Goal: Task Accomplishment & Management: Use online tool/utility

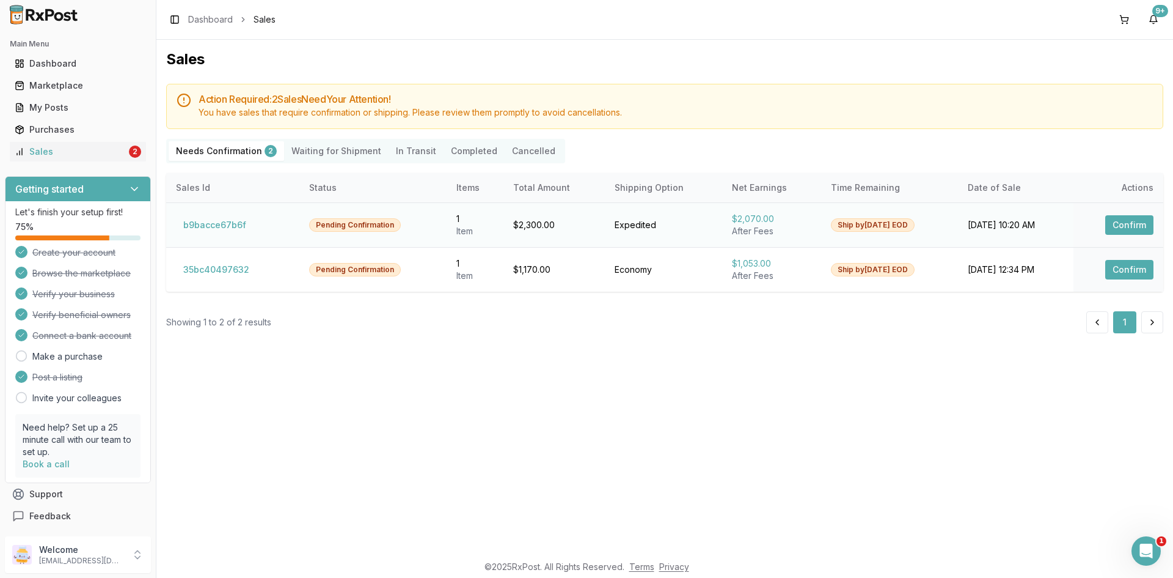
click at [1148, 223] on button "Confirm" at bounding box center [1130, 225] width 48 height 20
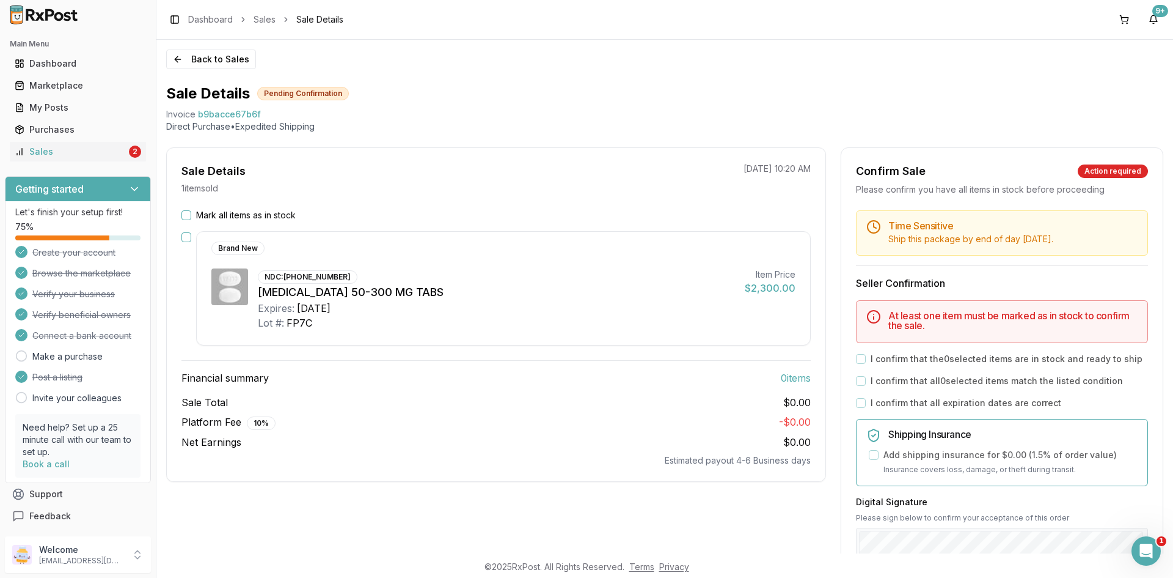
click at [186, 216] on button "Mark all items as in stock" at bounding box center [187, 215] width 10 height 10
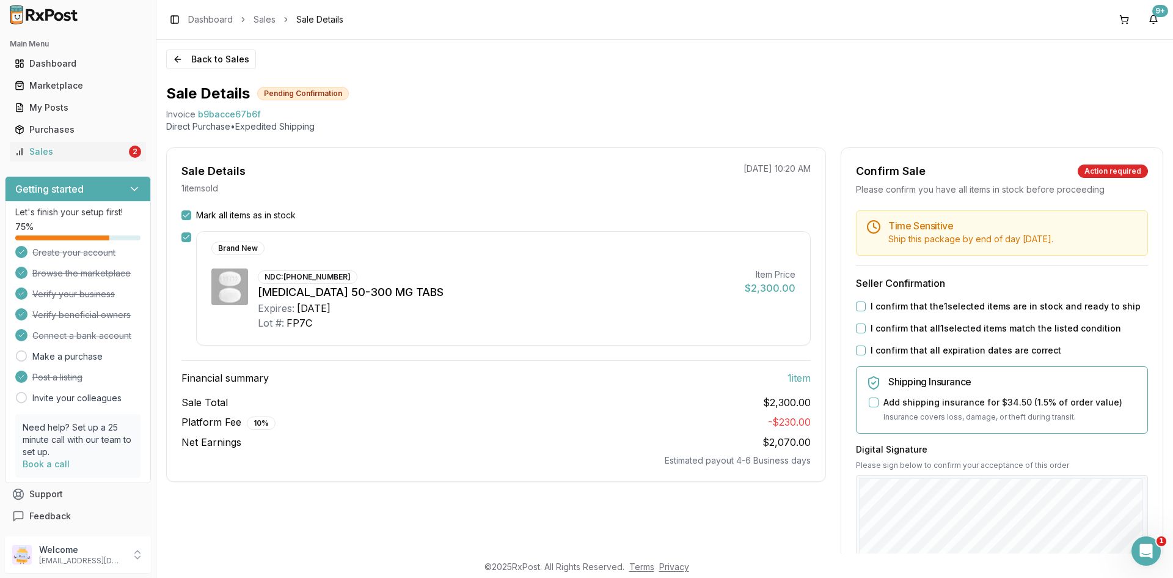
click at [856, 305] on button "I confirm that the 1 selected items are in stock and ready to ship" at bounding box center [861, 306] width 10 height 10
click at [856, 325] on button "I confirm that all 1 selected items match the listed condition" at bounding box center [861, 328] width 10 height 10
click at [858, 351] on button "I confirm that all expiration dates are correct" at bounding box center [861, 350] width 10 height 10
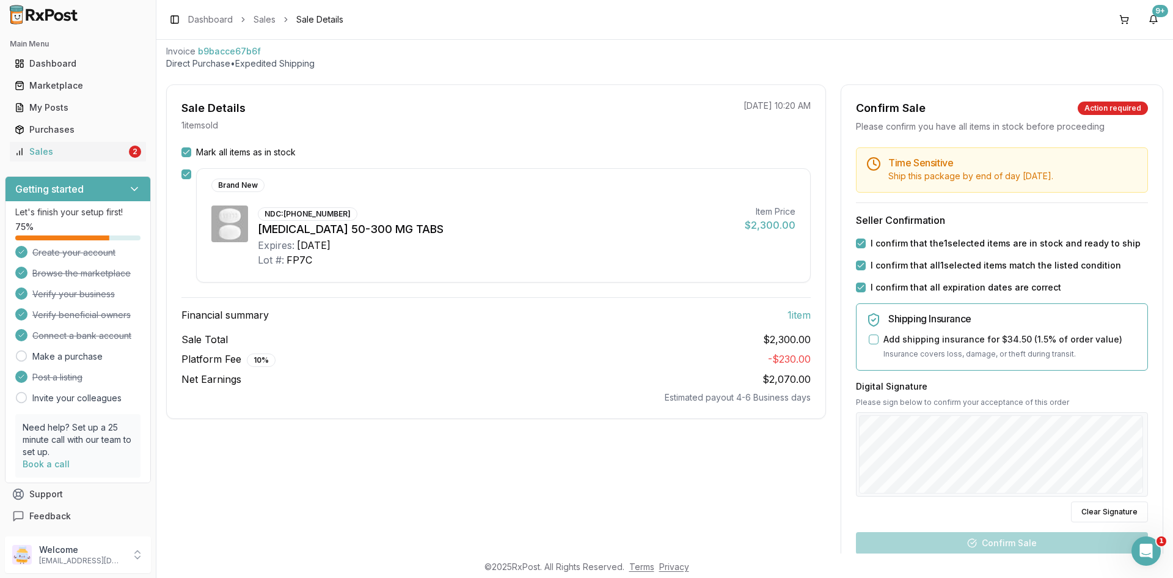
scroll to position [183, 0]
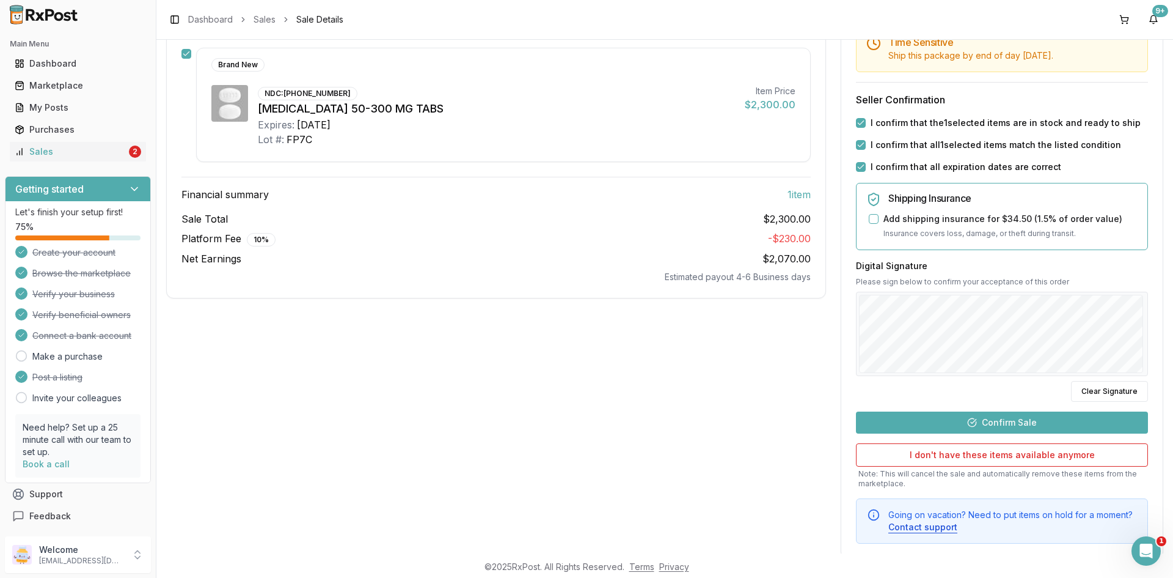
click at [1035, 414] on button "Confirm Sale" at bounding box center [1002, 422] width 292 height 22
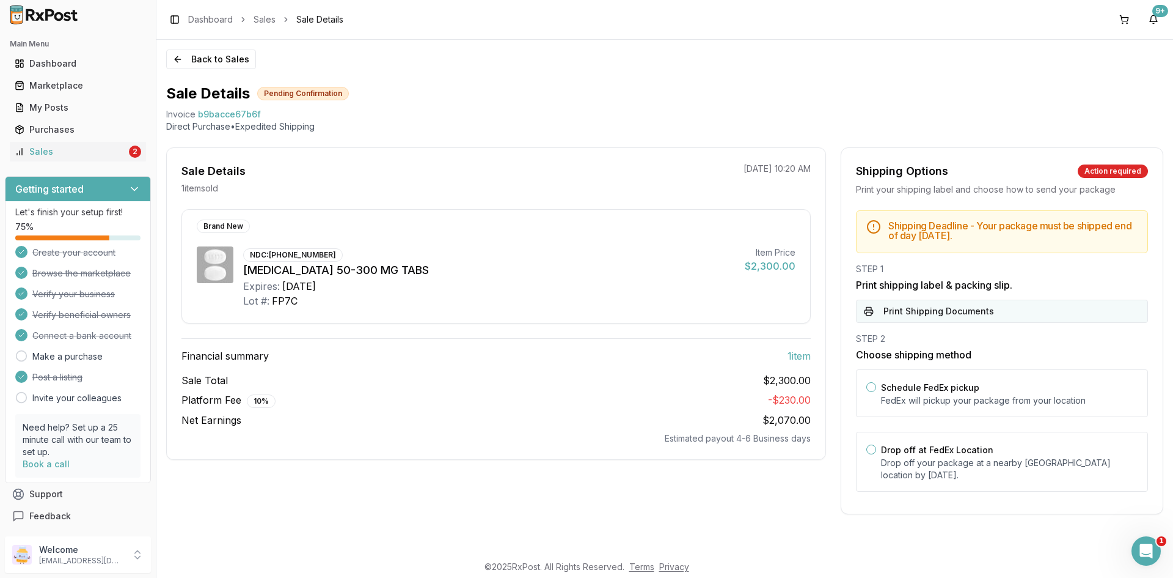
click at [1026, 317] on button "Print Shipping Documents" at bounding box center [1002, 310] width 292 height 23
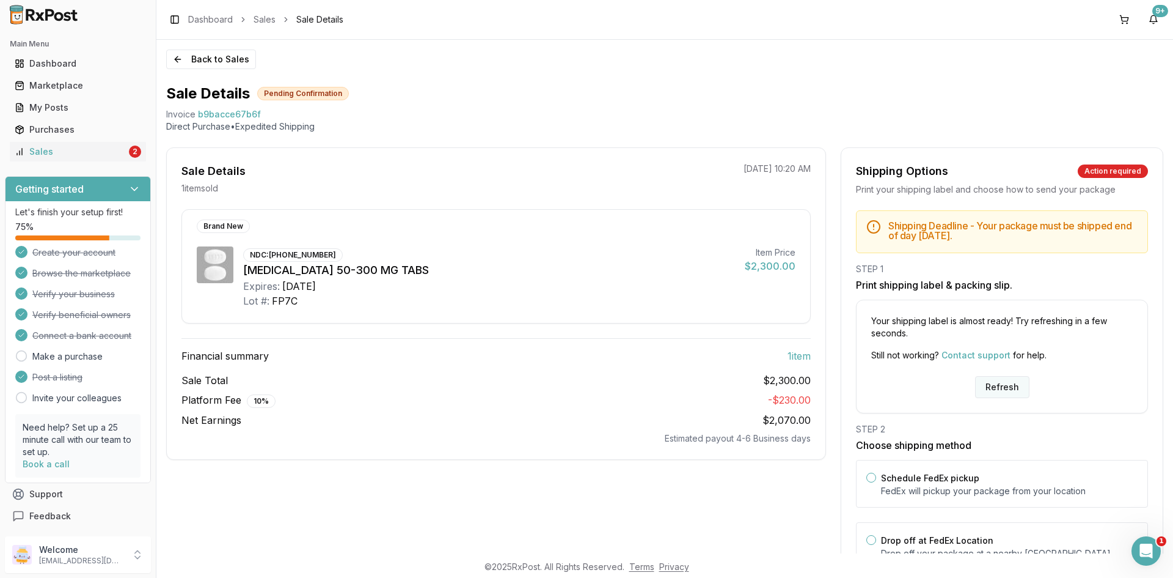
click at [1018, 380] on button "Refresh" at bounding box center [1002, 387] width 54 height 22
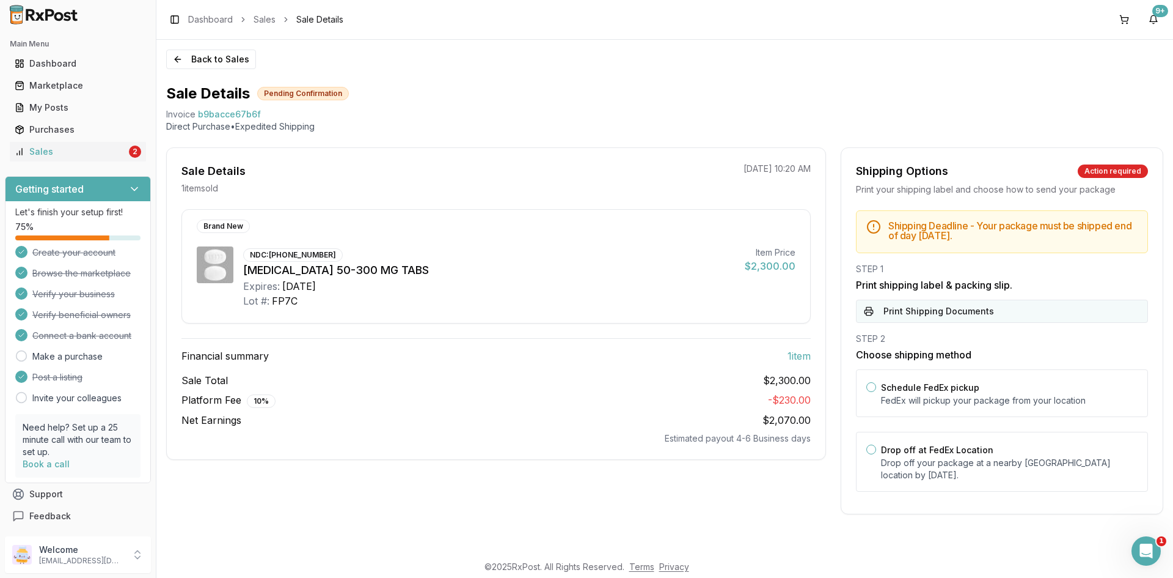
click at [944, 311] on button "Print Shipping Documents" at bounding box center [1002, 310] width 292 height 23
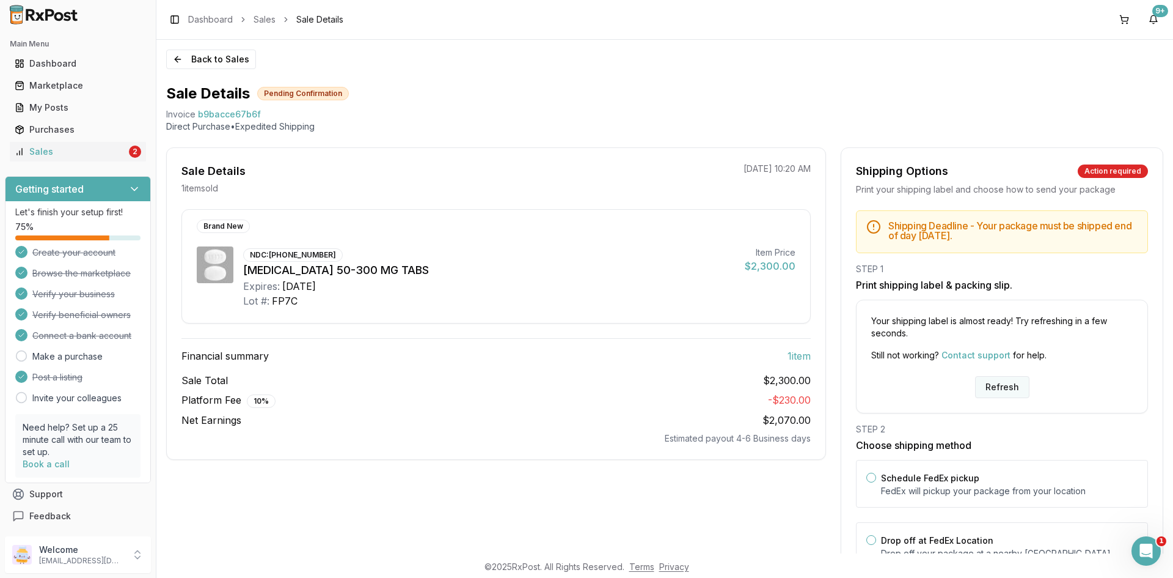
click at [1018, 384] on button "Refresh" at bounding box center [1002, 387] width 54 height 22
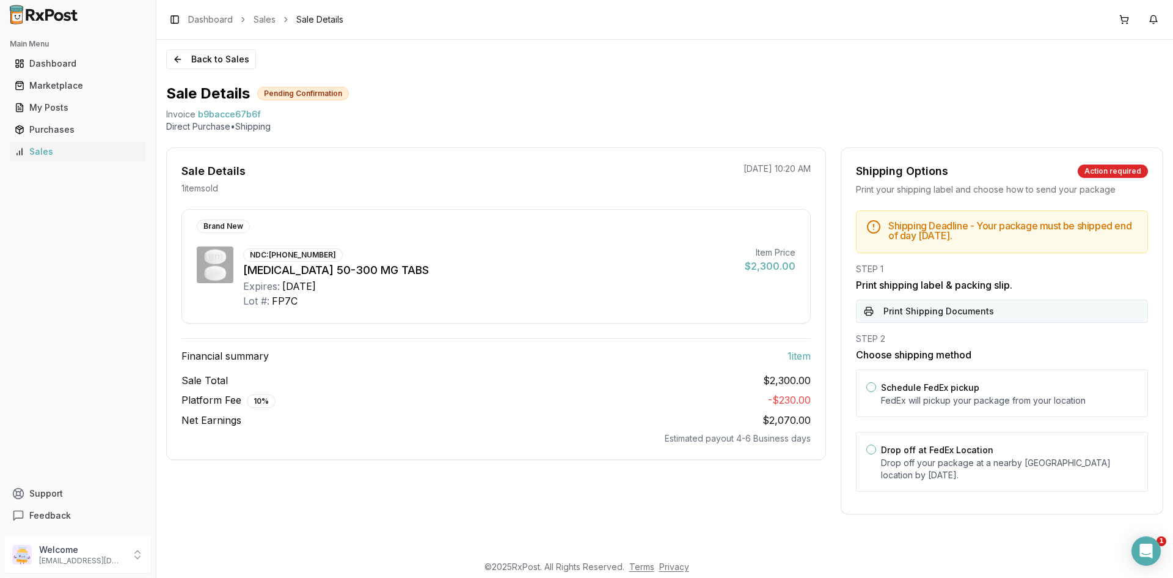
click at [976, 317] on button "Print Shipping Documents" at bounding box center [1002, 310] width 292 height 23
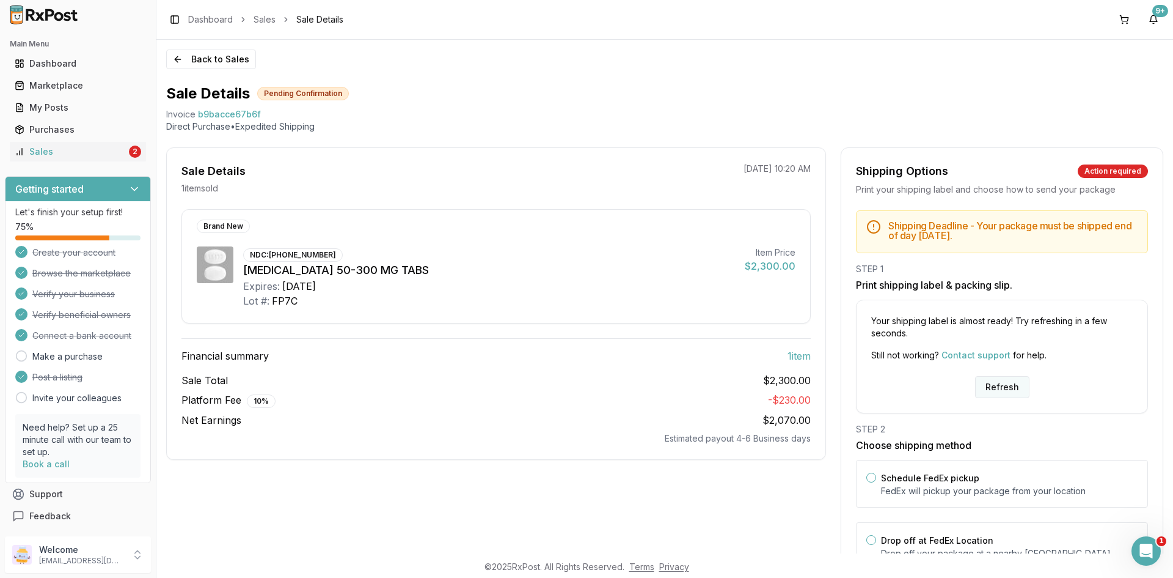
click at [998, 384] on button "Refresh" at bounding box center [1002, 387] width 54 height 22
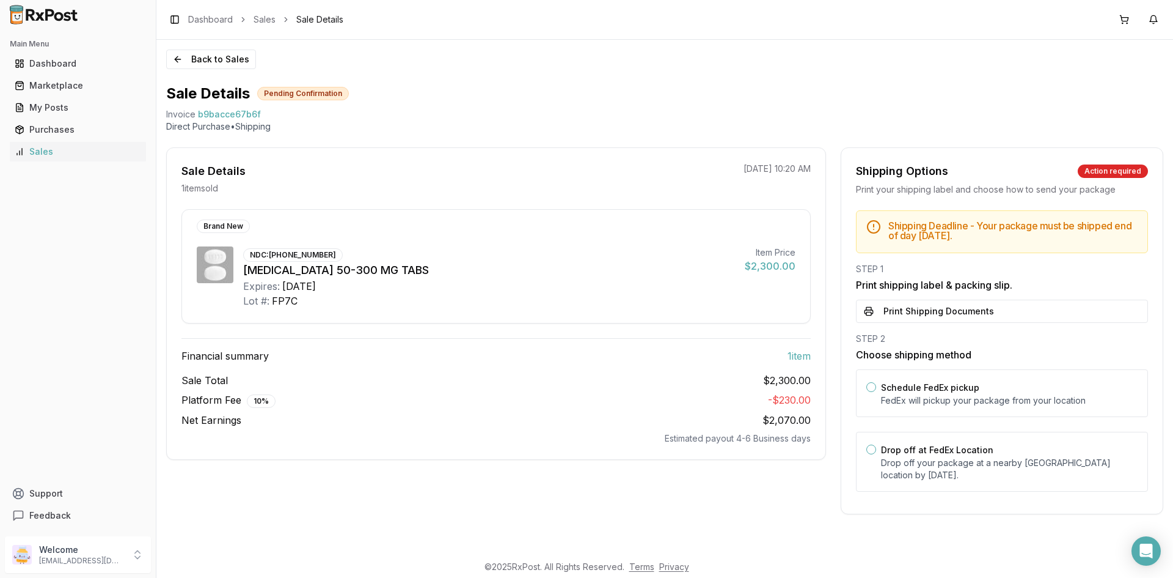
click at [969, 317] on button "Print Shipping Documents" at bounding box center [1002, 310] width 292 height 23
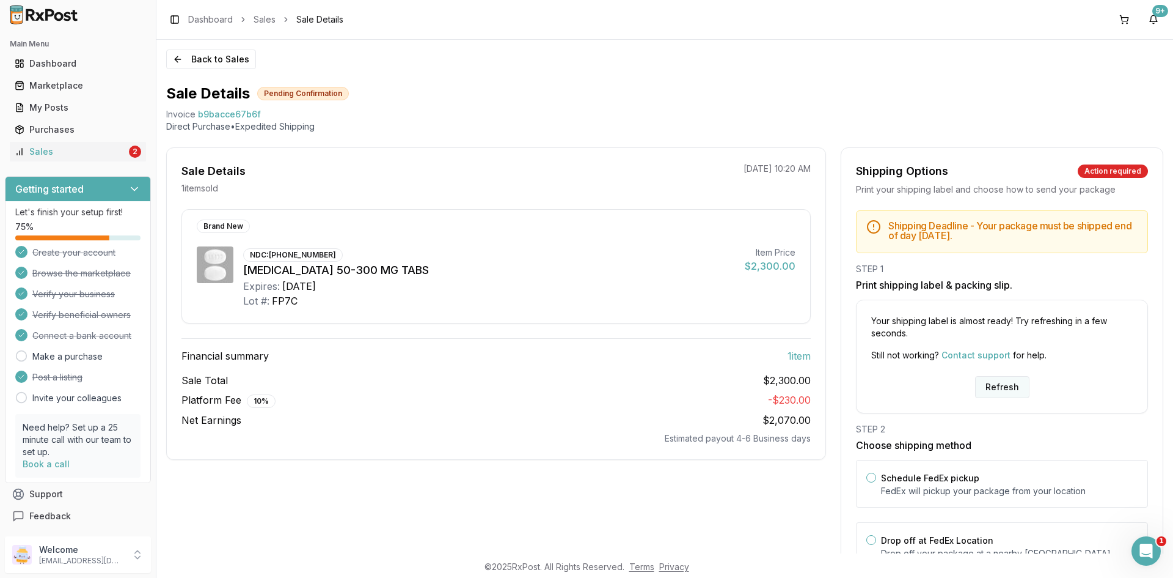
click at [995, 382] on button "Refresh" at bounding box center [1002, 387] width 54 height 22
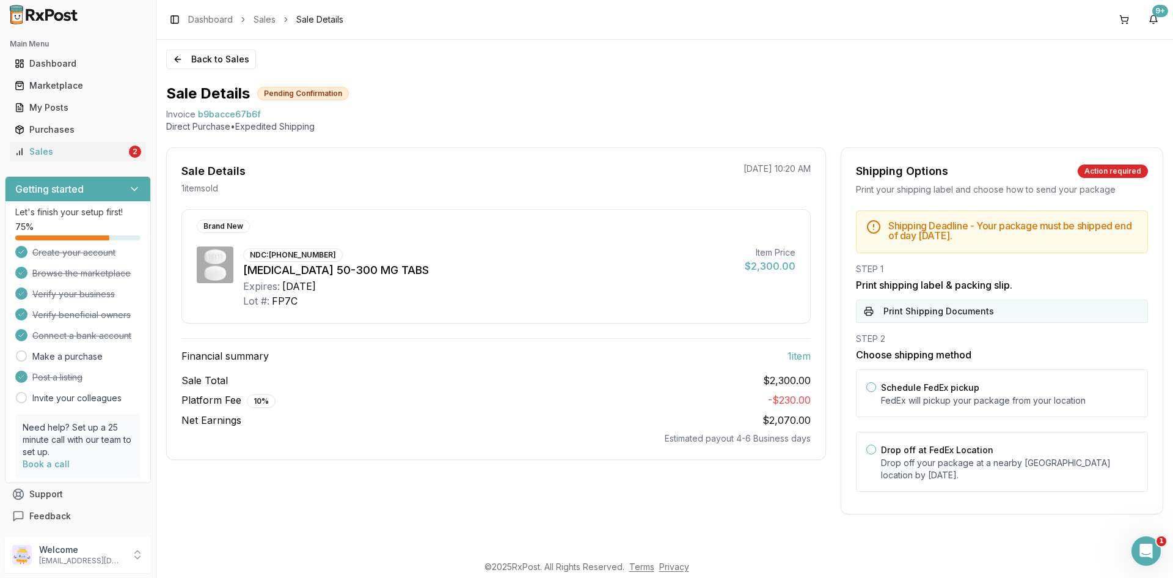
click at [974, 315] on button "Print Shipping Documents" at bounding box center [1002, 310] width 292 height 23
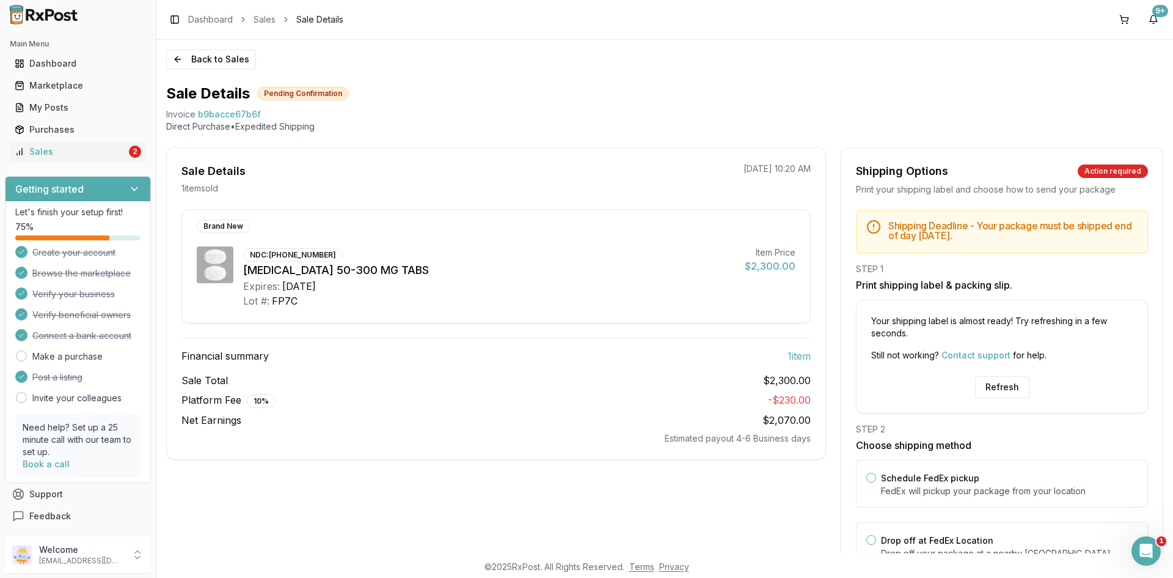
click at [210, 108] on div "Sale Details Pending Confirmation Invoice b9bacce67b6f Direct Purchase • Expedi…" at bounding box center [664, 108] width 997 height 49
click at [211, 111] on span "b9bacce67b6f" at bounding box center [229, 114] width 63 height 12
click at [211, 112] on span "b9bacce67b6f" at bounding box center [229, 114] width 63 height 12
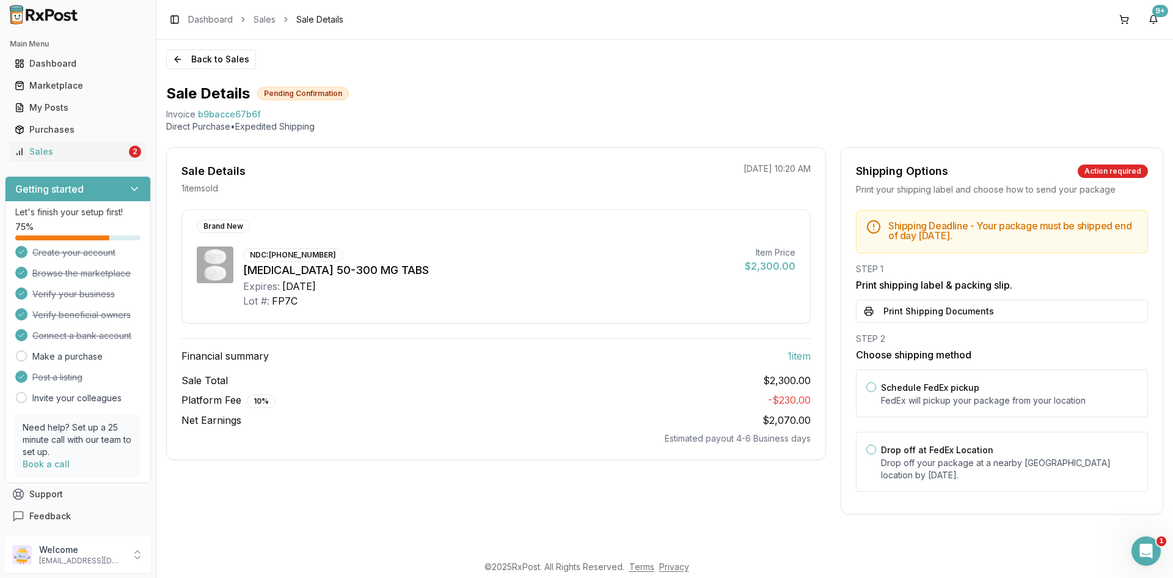
click at [922, 314] on button "Print Shipping Documents" at bounding box center [1002, 310] width 292 height 23
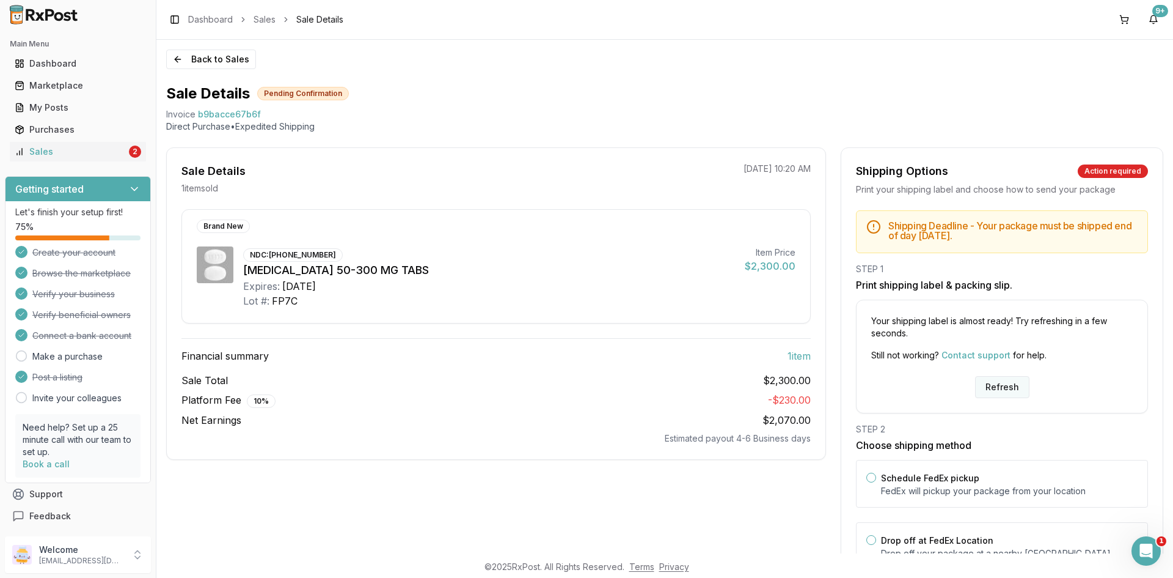
click at [1007, 393] on button "Refresh" at bounding box center [1002, 387] width 54 height 22
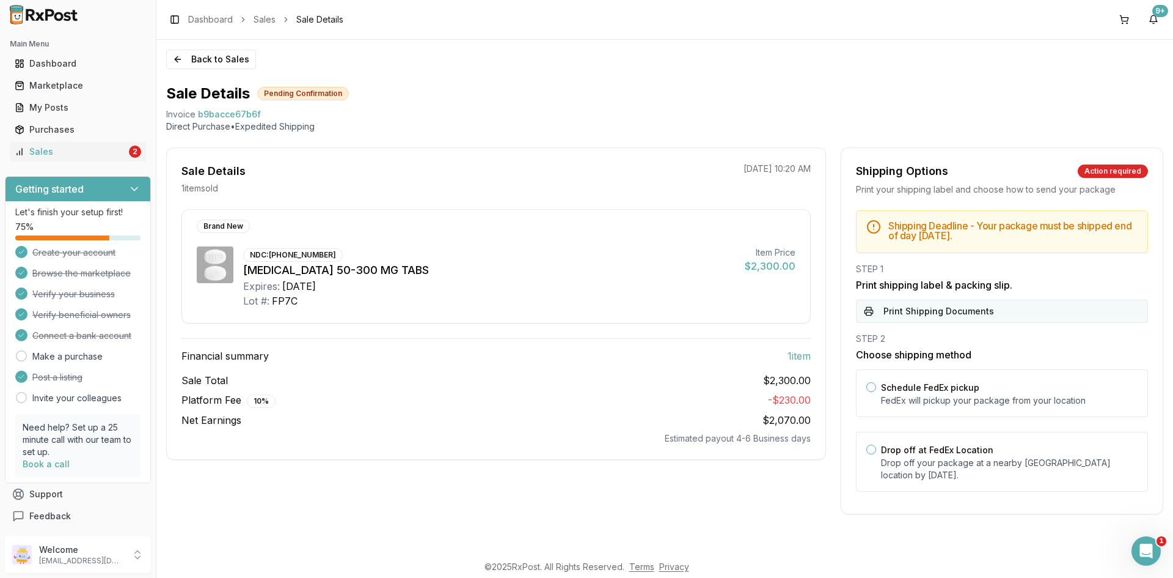
click at [975, 311] on button "Print Shipping Documents" at bounding box center [1002, 310] width 292 height 23
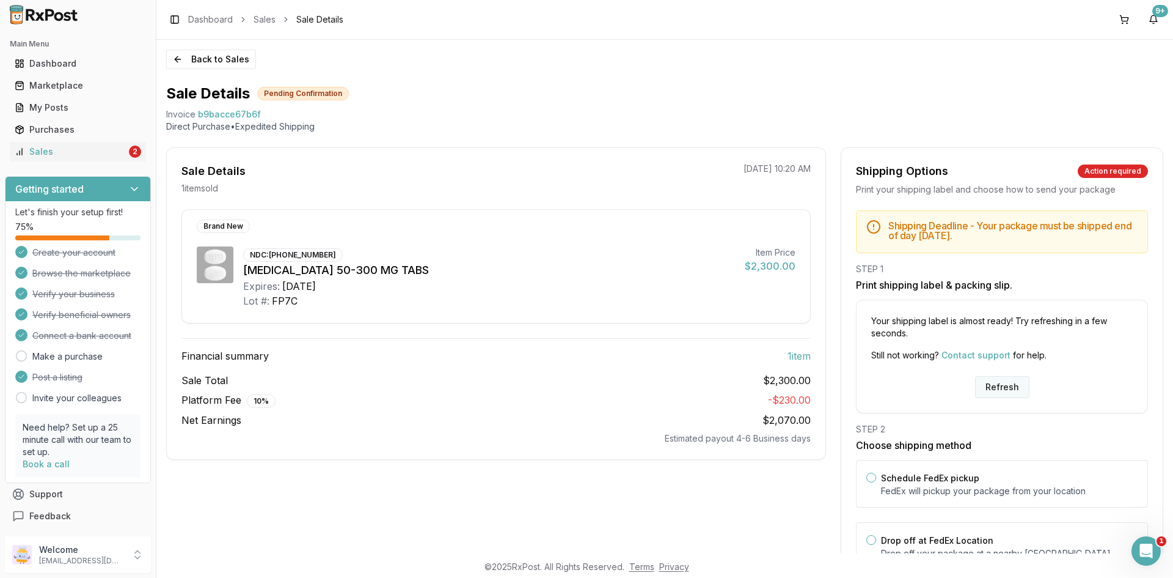
click at [999, 381] on button "Refresh" at bounding box center [1002, 387] width 54 height 22
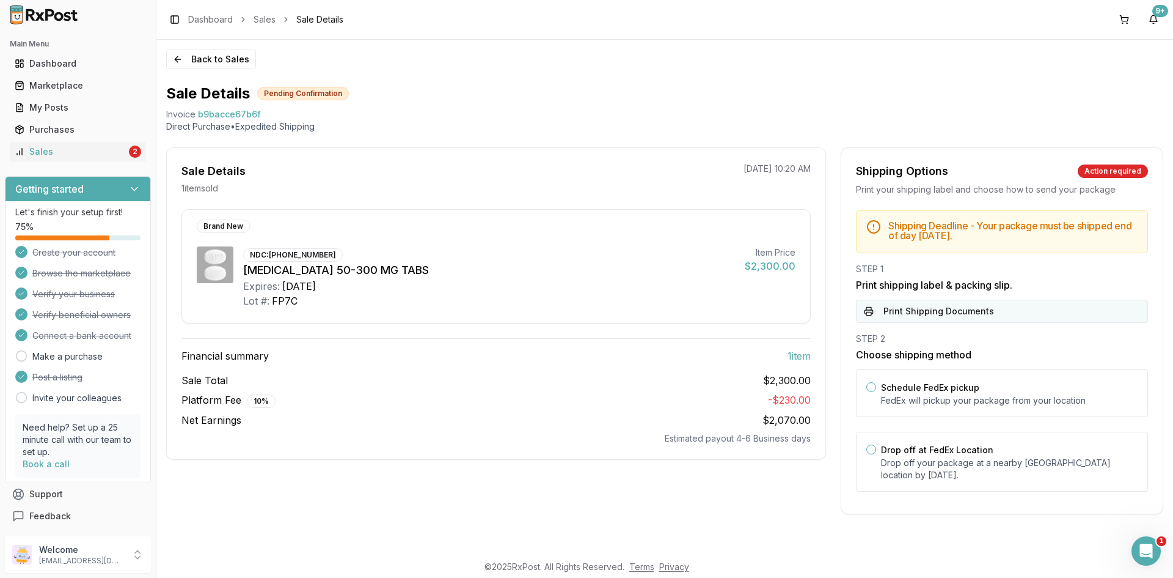
click at [927, 306] on button "Print Shipping Documents" at bounding box center [1002, 310] width 292 height 23
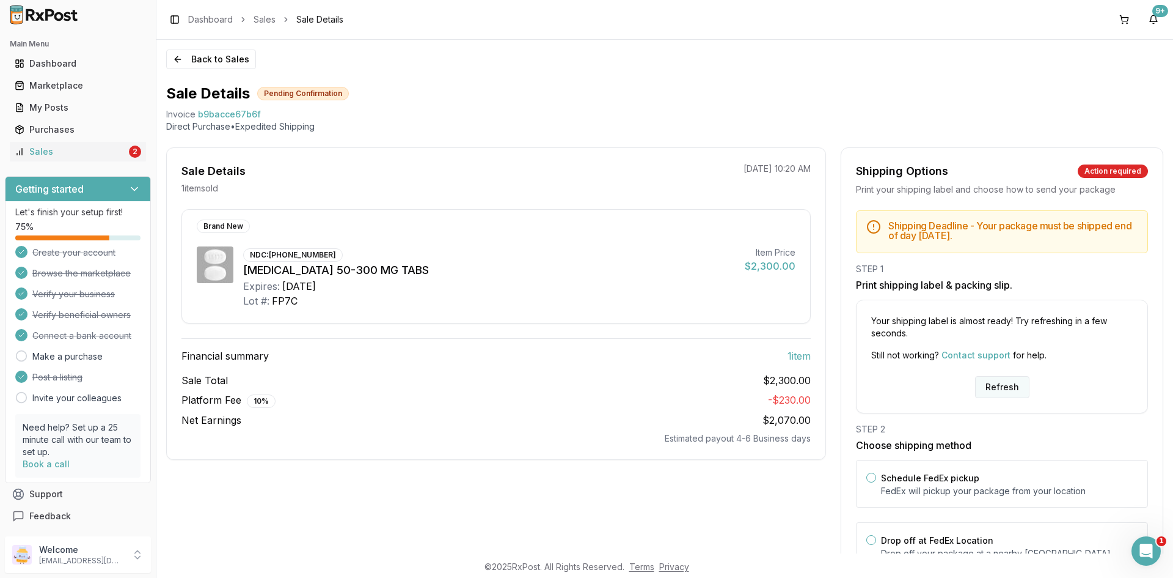
click at [988, 389] on button "Refresh" at bounding box center [1002, 387] width 54 height 22
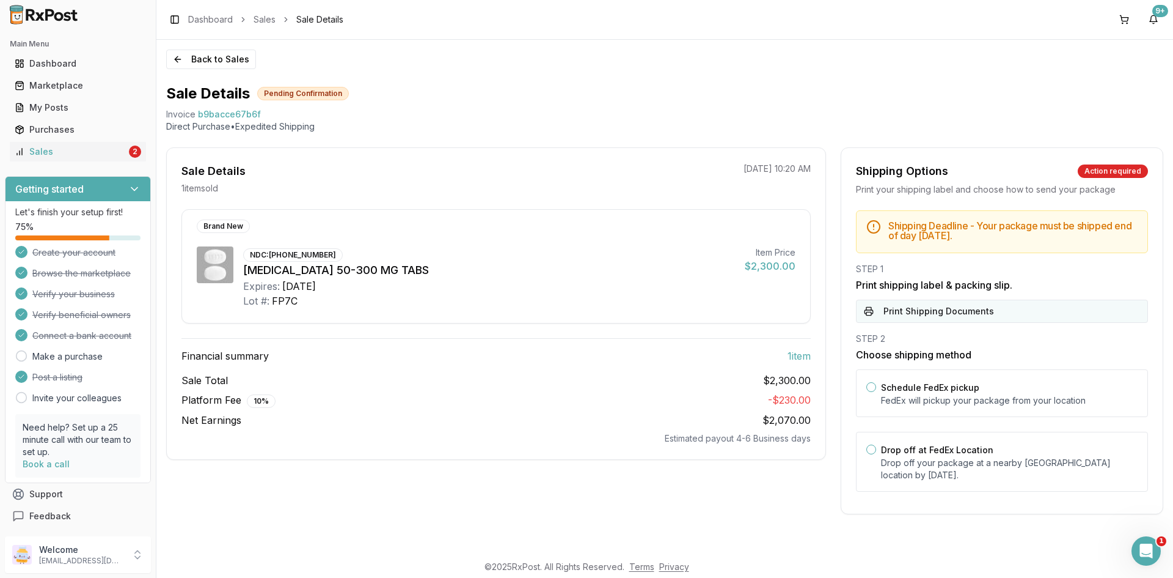
click at [925, 303] on button "Print Shipping Documents" at bounding box center [1002, 310] width 292 height 23
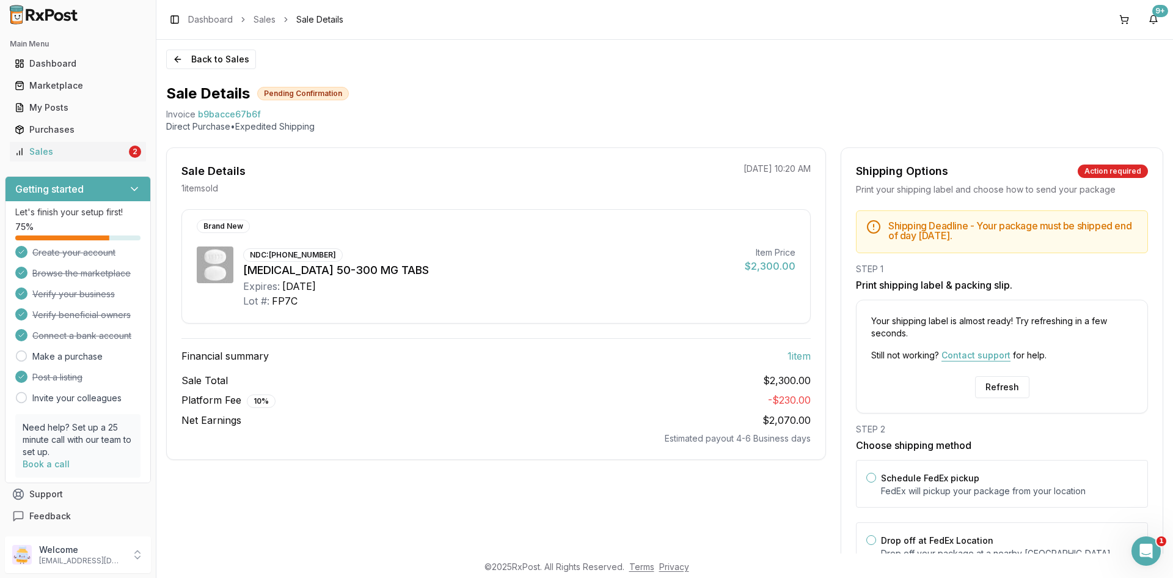
click at [981, 355] on button "Contact support" at bounding box center [976, 355] width 69 height 0
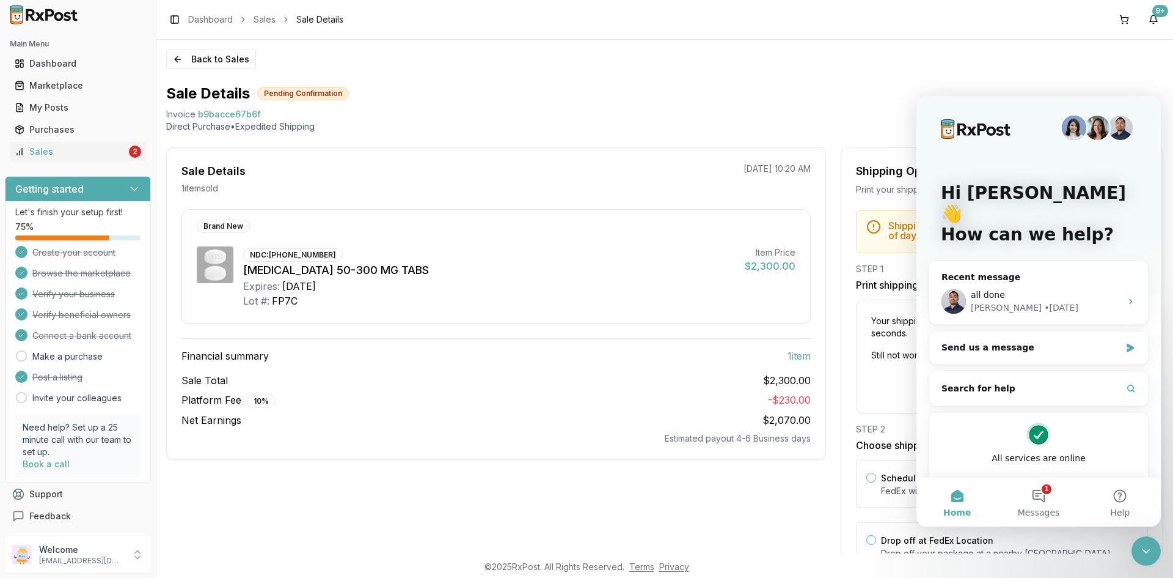
click at [244, 112] on span "b9bacce67b6f" at bounding box center [229, 114] width 63 height 12
copy span "b9bacce67b6f"
click at [1008, 341] on div "Send us a message" at bounding box center [1031, 347] width 179 height 13
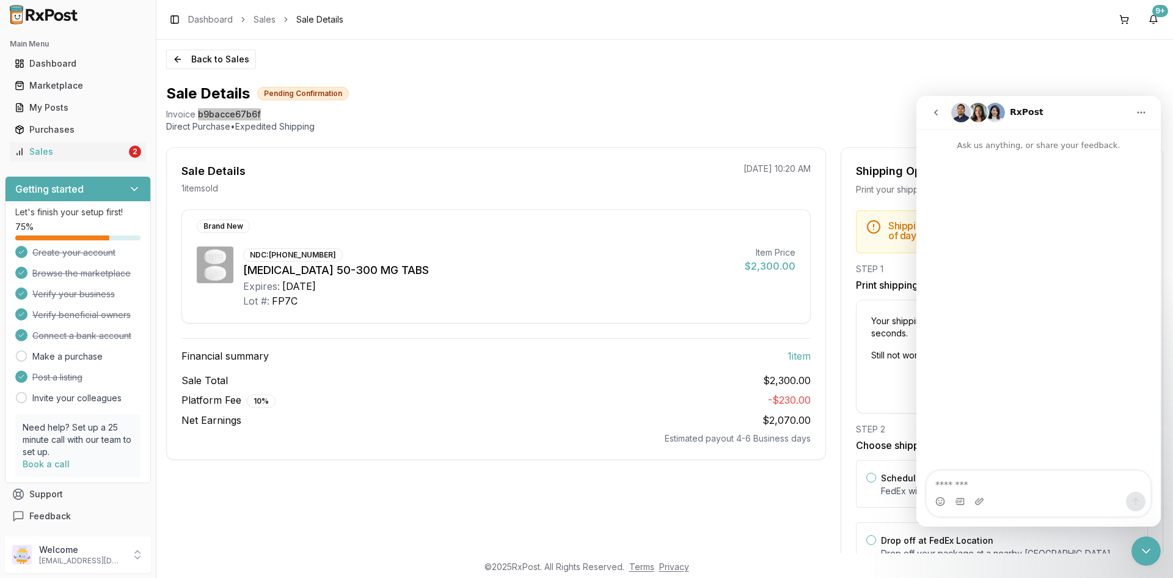
click at [985, 481] on textarea "Message…" at bounding box center [1039, 481] width 224 height 21
type textarea "**********"
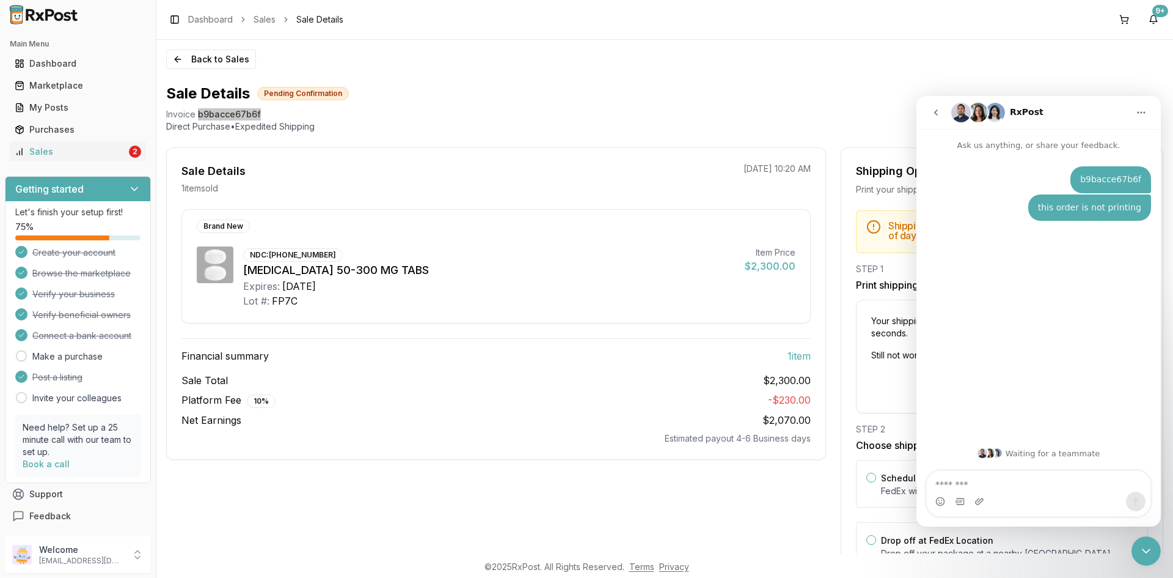
click at [1139, 539] on div "Close Intercom Messenger" at bounding box center [1146, 550] width 29 height 29
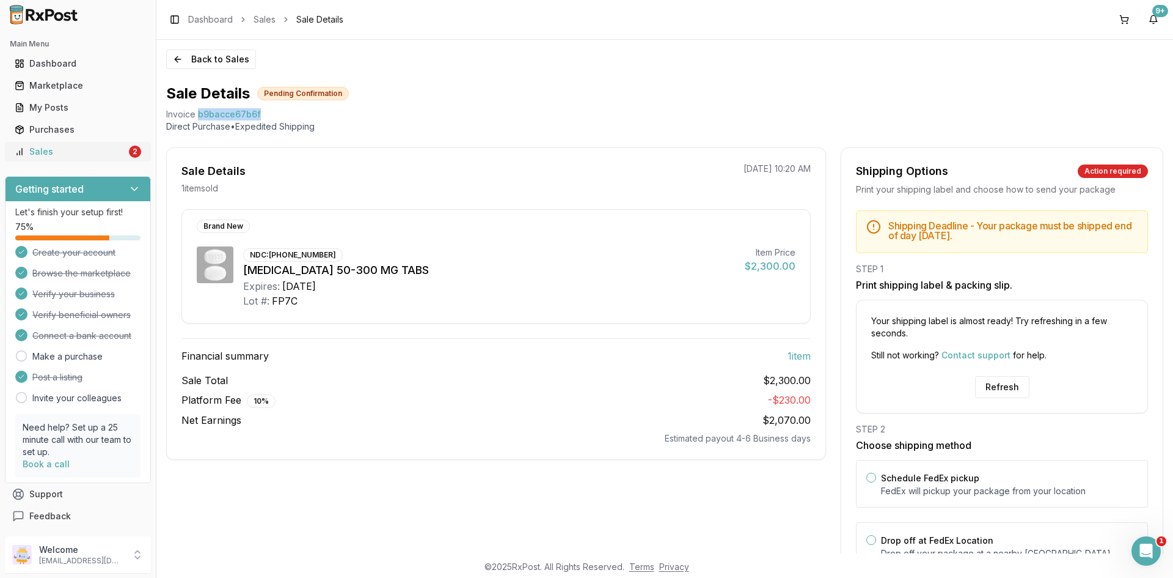
click at [59, 145] on link "Sales 2" at bounding box center [78, 152] width 136 height 22
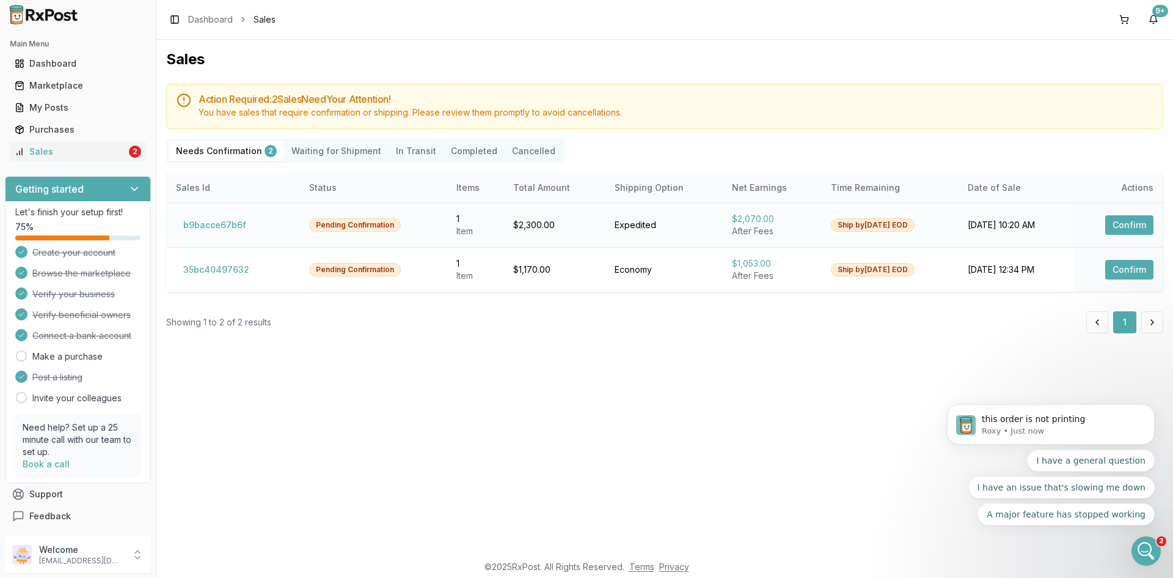
click at [1136, 221] on button "Confirm" at bounding box center [1130, 225] width 48 height 20
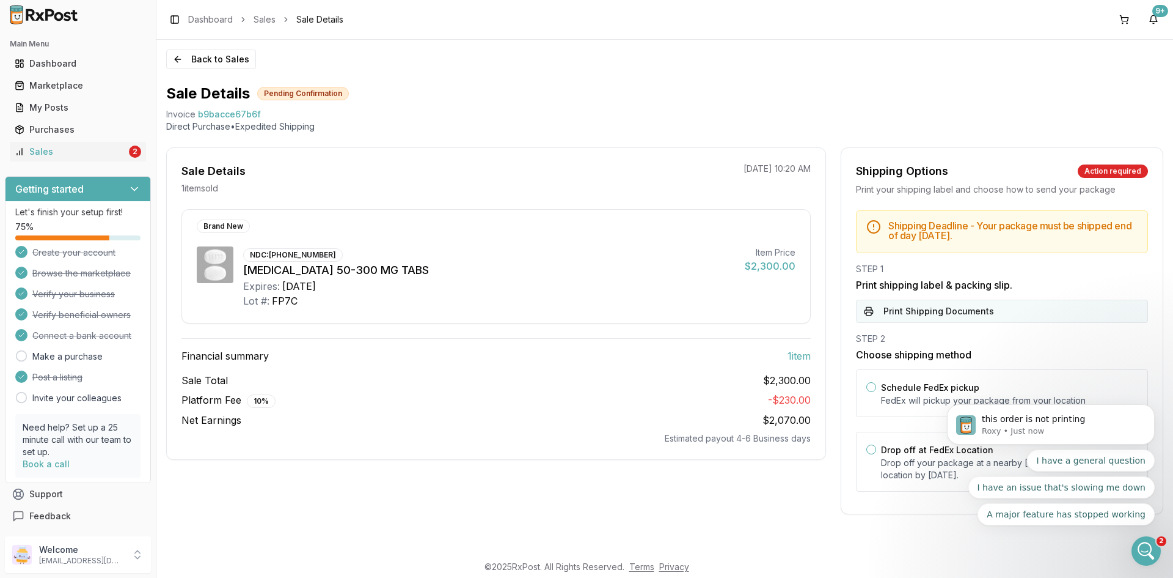
click at [996, 308] on button "Print Shipping Documents" at bounding box center [1002, 310] width 292 height 23
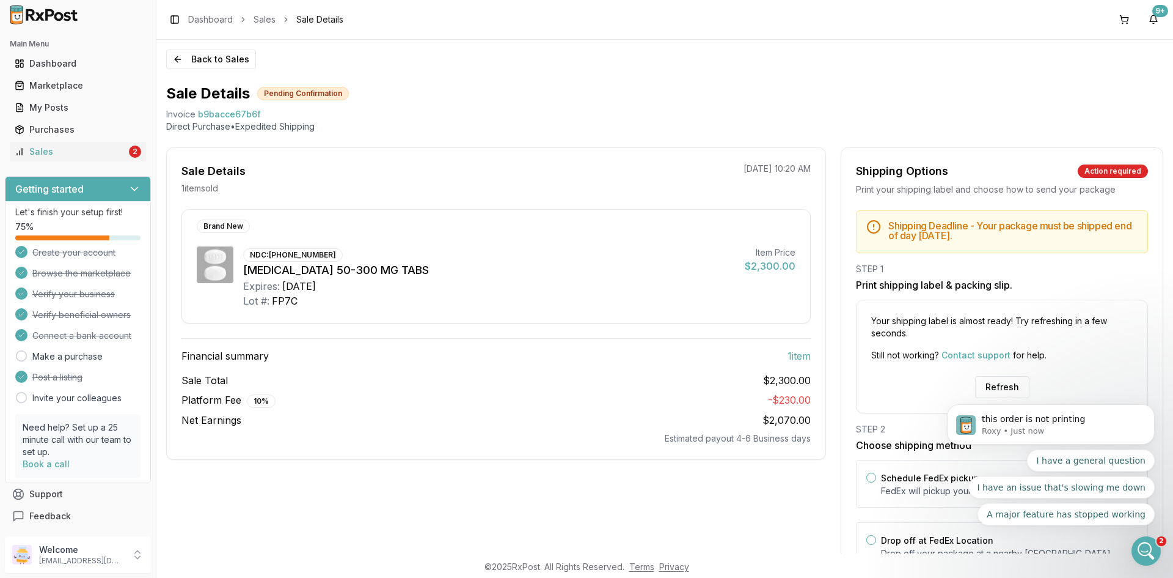
click at [998, 389] on div "this order is not printing Roxy • Just now I have a general question I have an …" at bounding box center [1051, 448] width 225 height 153
click at [94, 148] on div "Sales" at bounding box center [71, 151] width 112 height 12
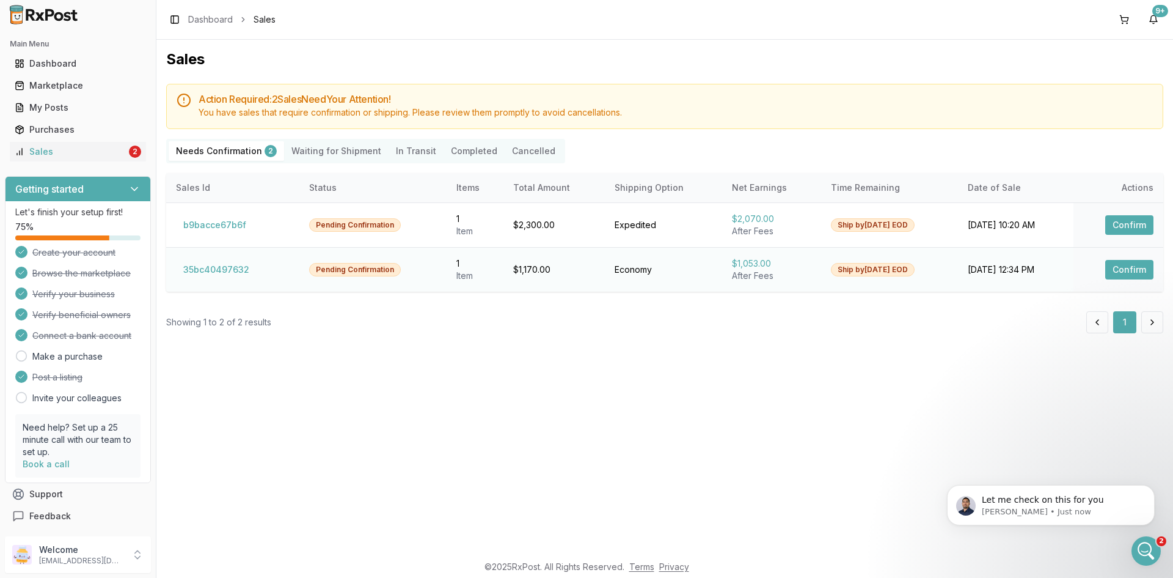
click at [1119, 267] on button "Confirm" at bounding box center [1130, 270] width 48 height 20
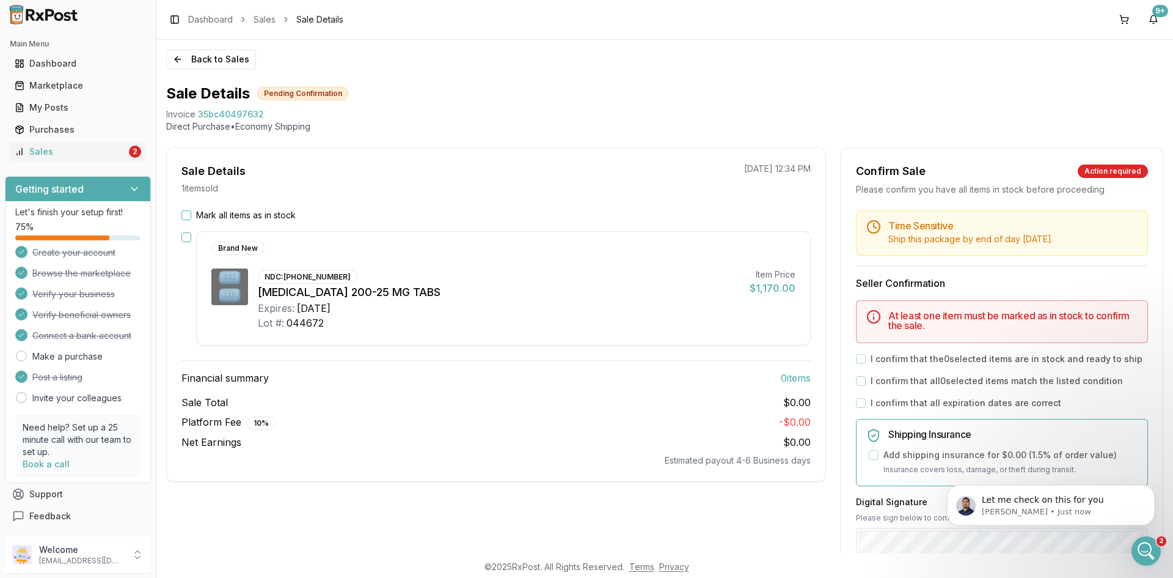
click at [189, 218] on button "Mark all items as in stock" at bounding box center [187, 215] width 10 height 10
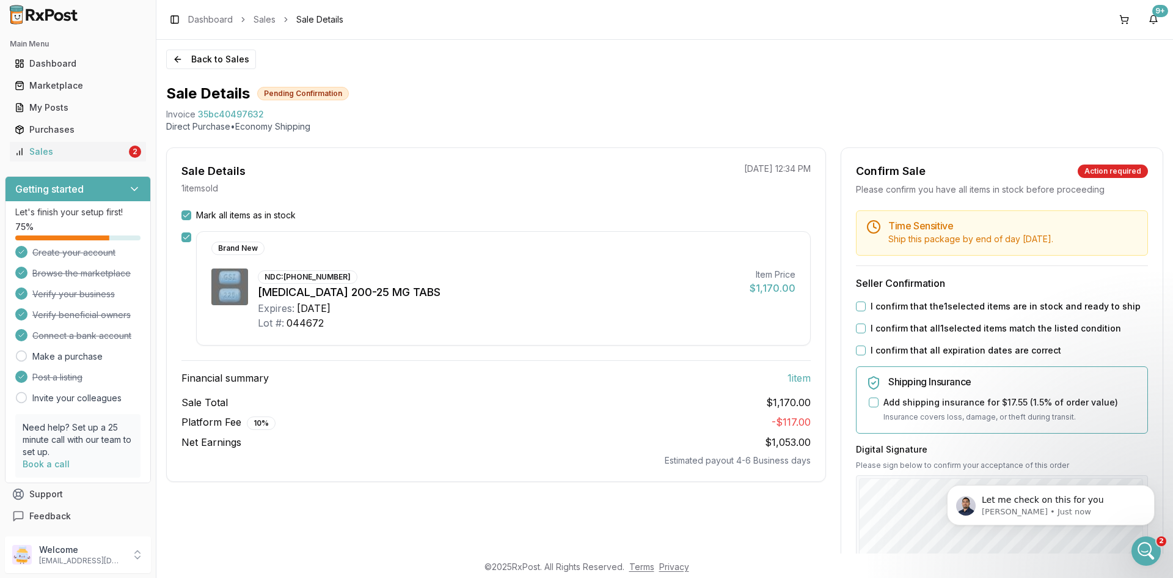
click at [860, 306] on button "I confirm that the 1 selected items are in stock and ready to ship" at bounding box center [861, 306] width 10 height 10
click at [856, 326] on button "I confirm that all 1 selected items match the listed condition" at bounding box center [861, 328] width 10 height 10
click at [858, 349] on button "I confirm that all expiration dates are correct" at bounding box center [861, 350] width 10 height 10
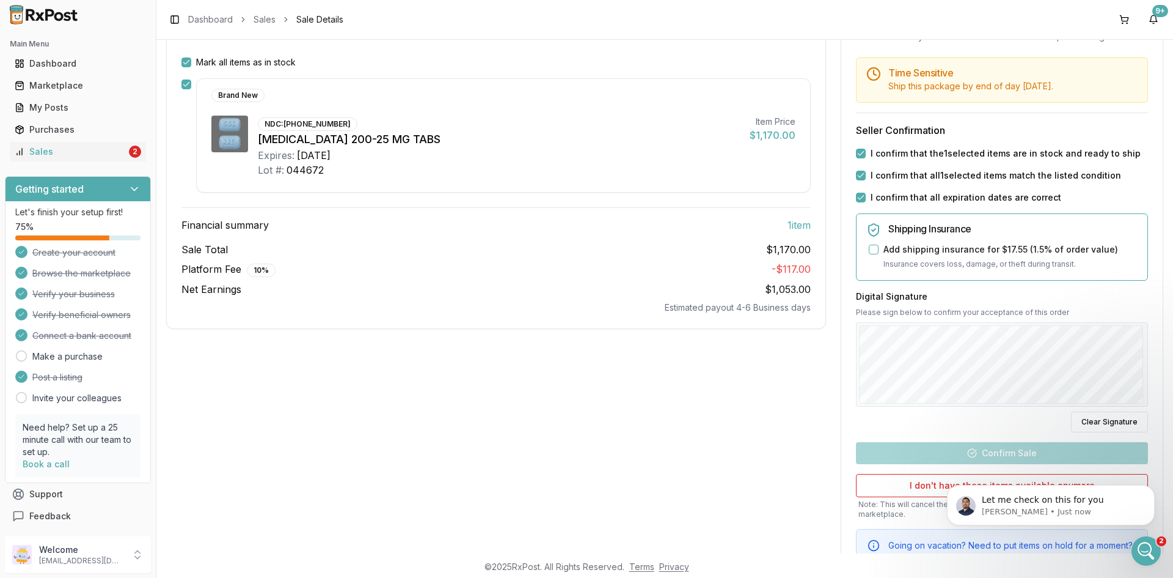
scroll to position [208, 0]
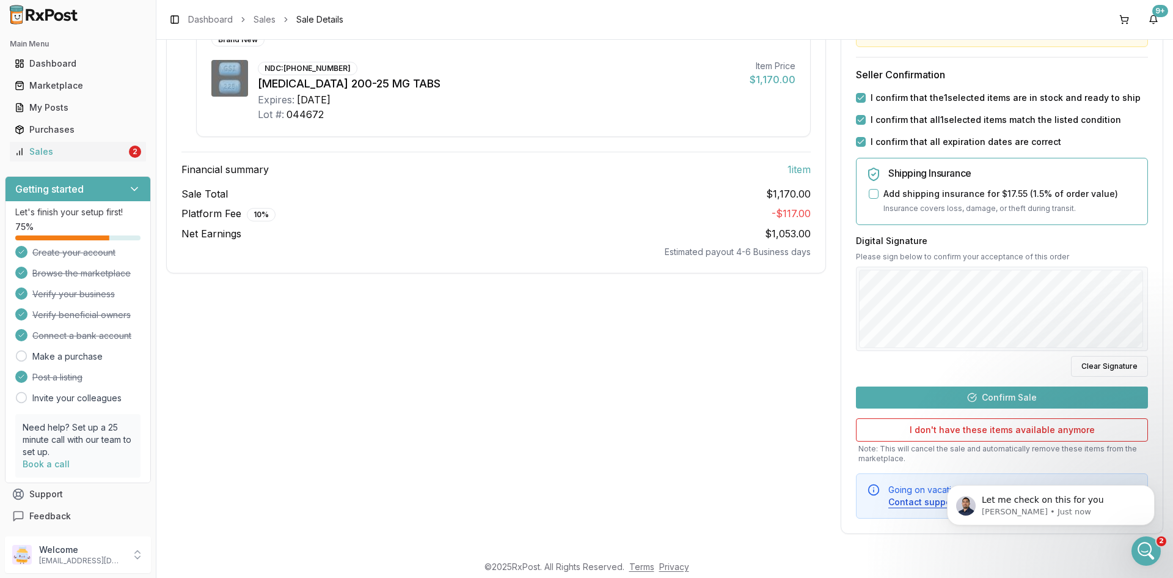
click at [1043, 398] on button "Confirm Sale" at bounding box center [1002, 397] width 292 height 22
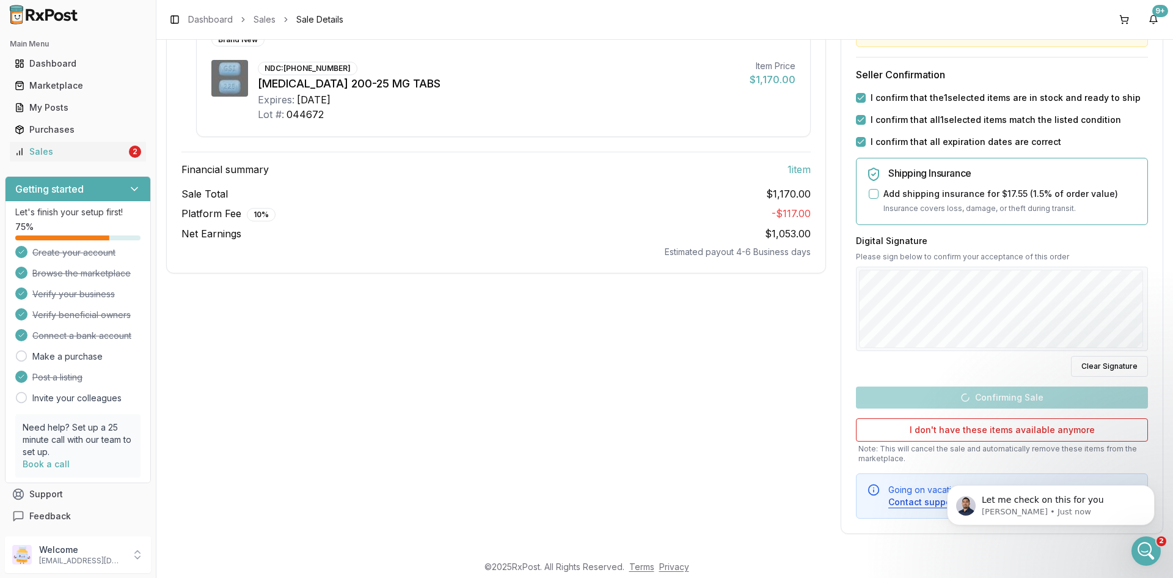
scroll to position [0, 0]
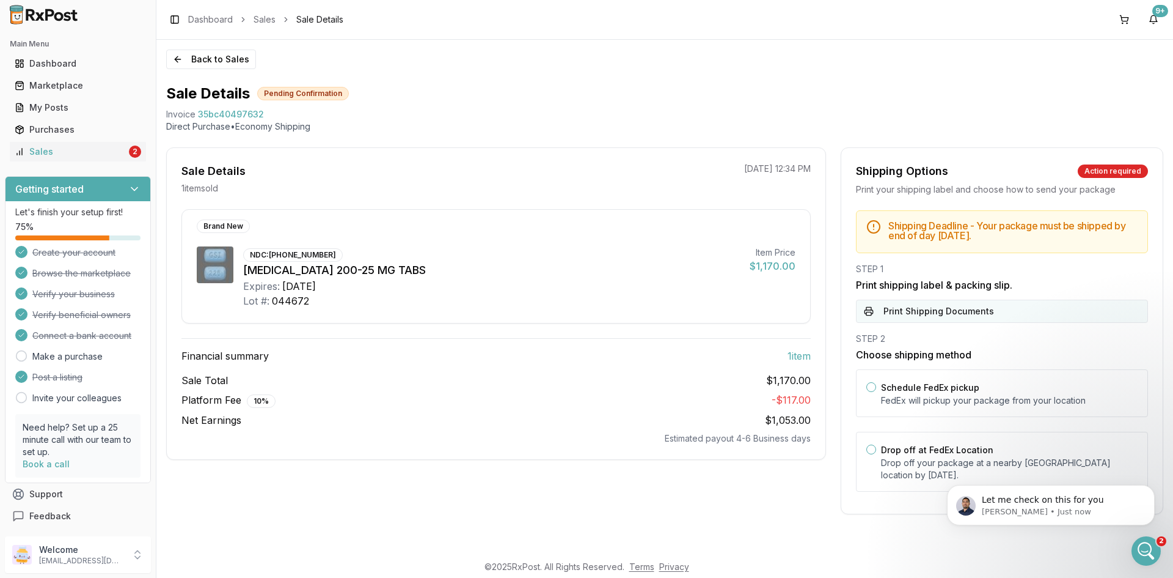
click at [1008, 310] on button "Print Shipping Documents" at bounding box center [1002, 310] width 292 height 23
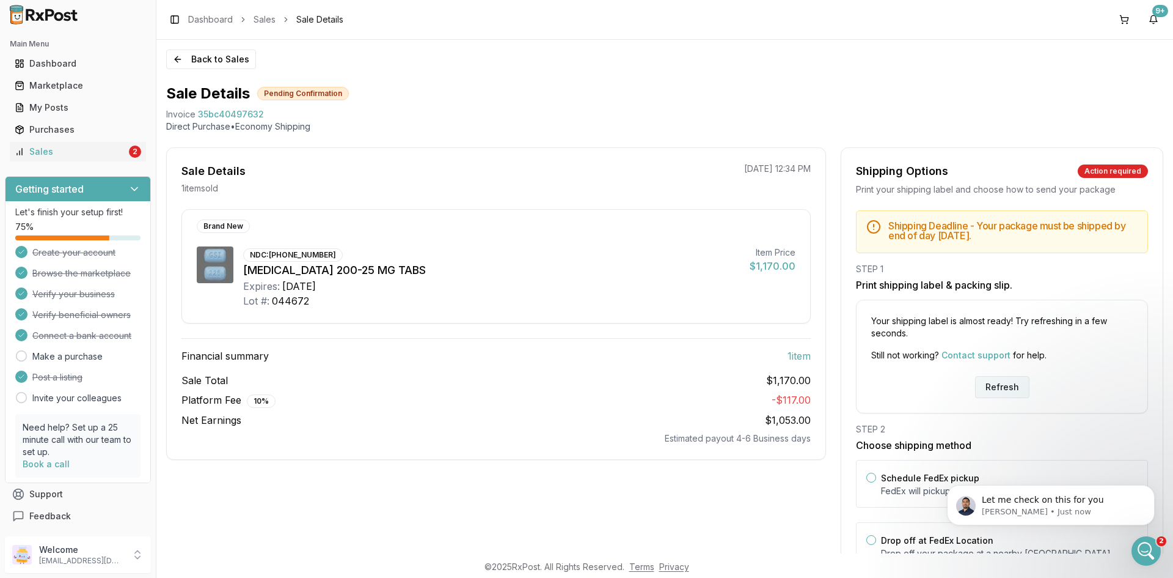
click at [999, 378] on button "Refresh" at bounding box center [1002, 387] width 54 height 22
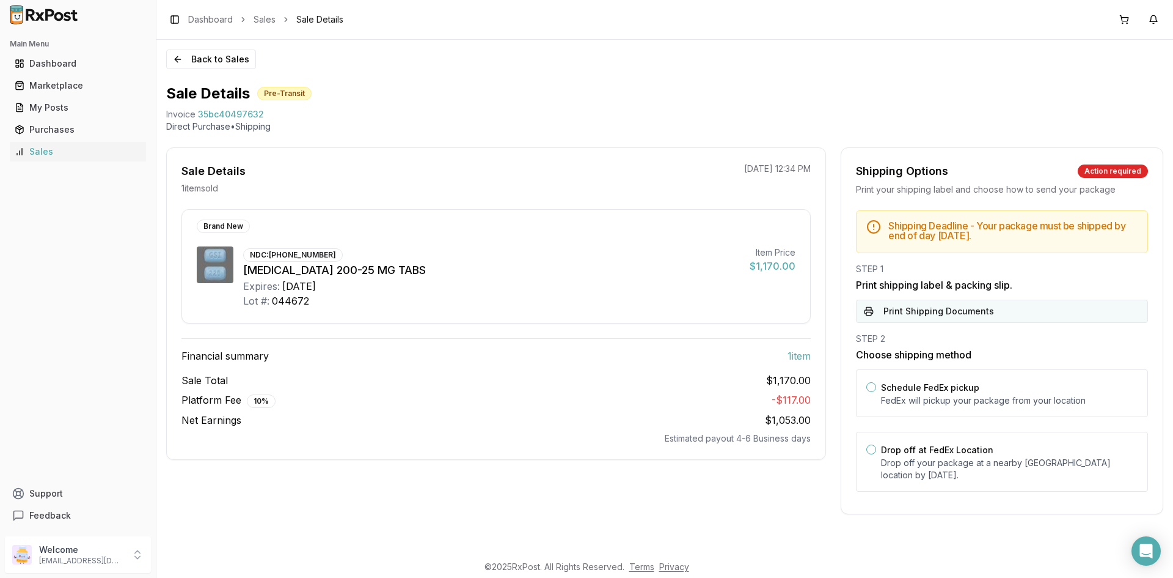
click at [941, 315] on button "Print Shipping Documents" at bounding box center [1002, 310] width 292 height 23
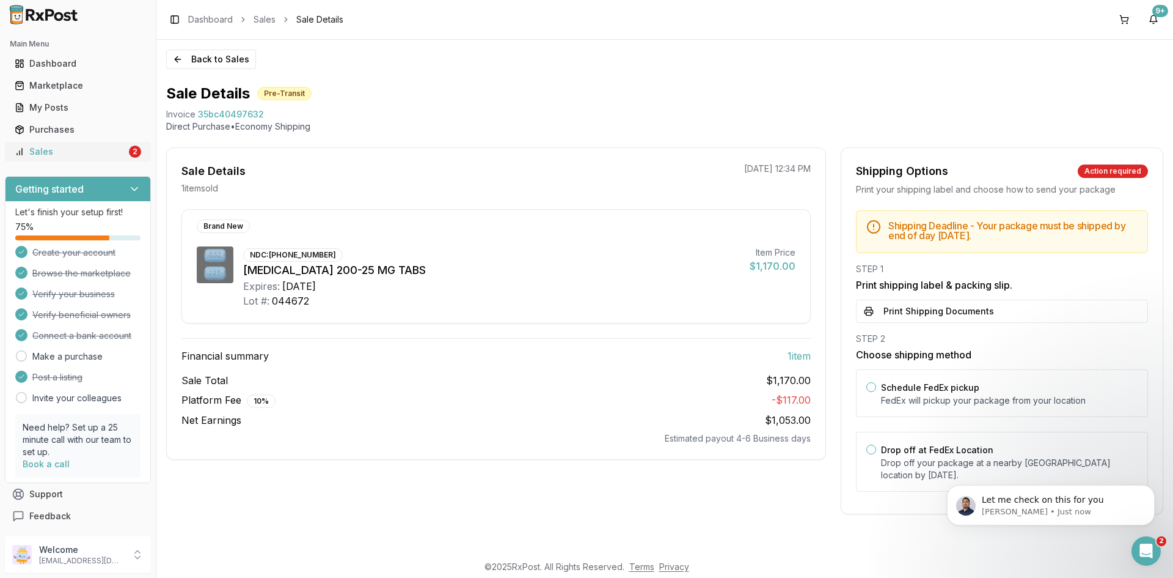
click at [117, 146] on div "Sales" at bounding box center [71, 151] width 112 height 12
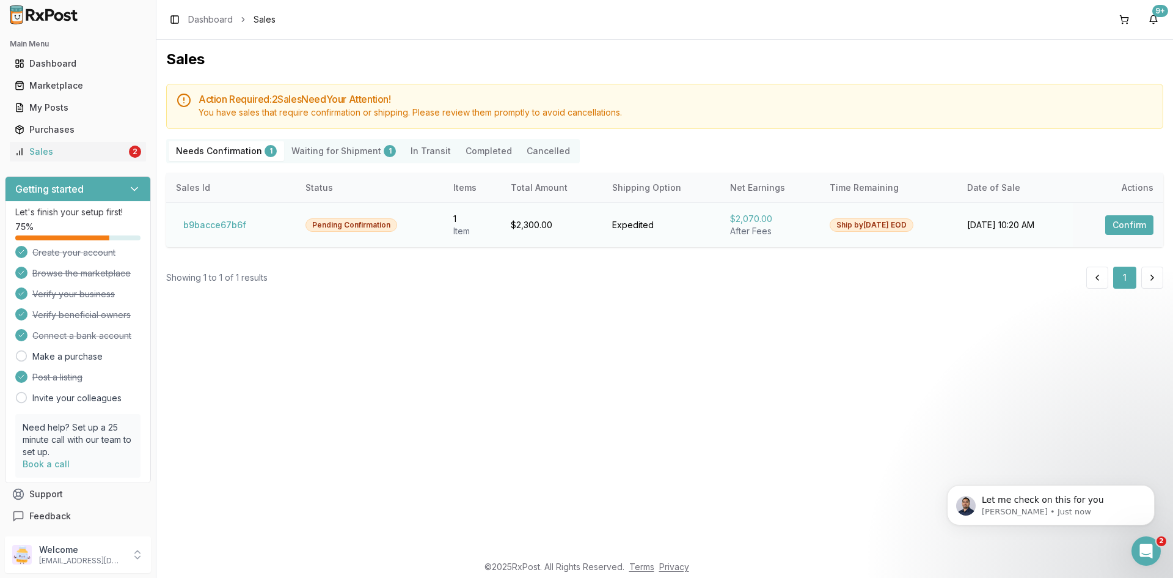
click at [1113, 221] on button "Confirm" at bounding box center [1130, 225] width 48 height 20
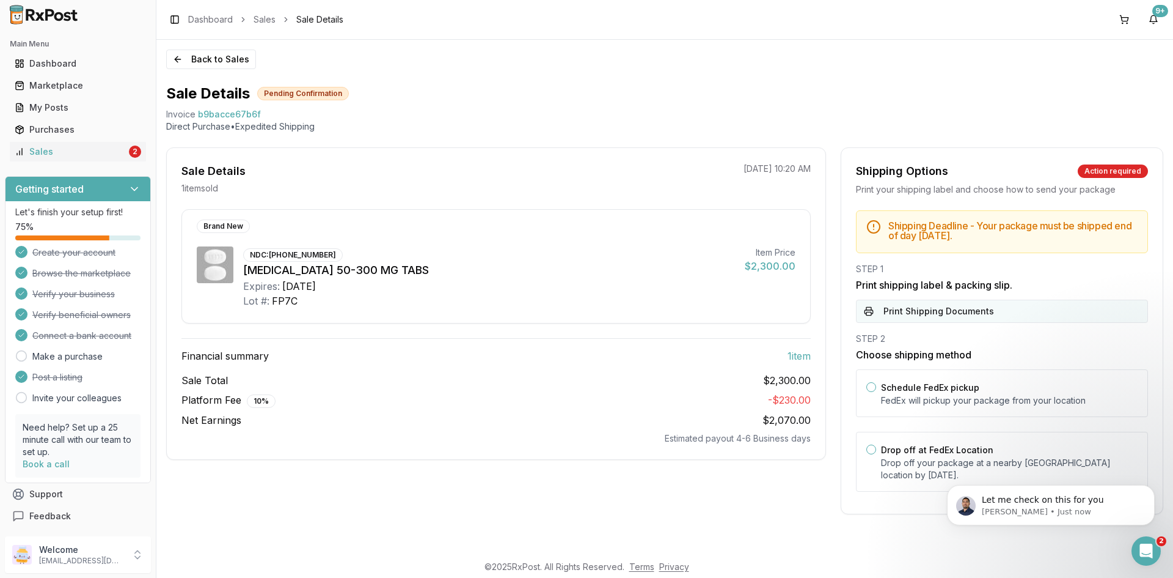
click at [933, 309] on button "Print Shipping Documents" at bounding box center [1002, 310] width 292 height 23
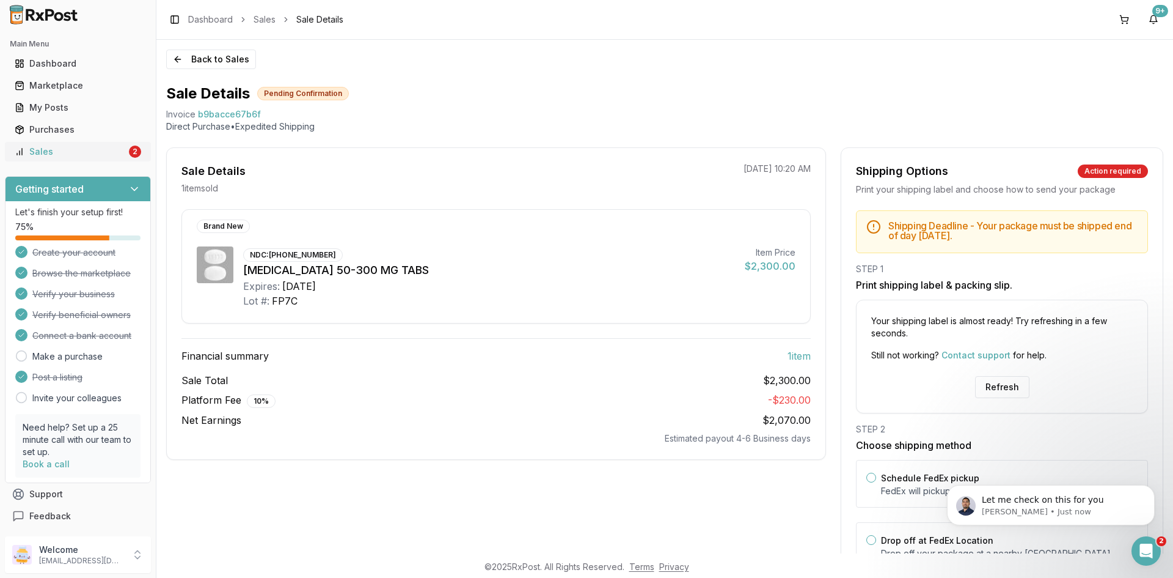
click at [75, 144] on link "Sales 2" at bounding box center [78, 152] width 136 height 22
